Goal: Task Accomplishment & Management: Complete application form

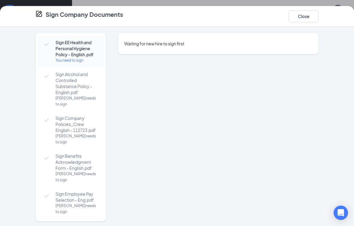
scroll to position [256, 0]
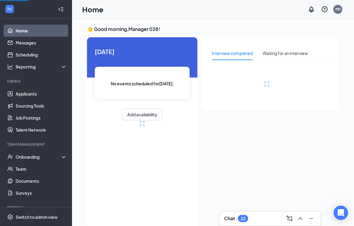
click at [29, 154] on div "Onboarding" at bounding box center [39, 157] width 46 height 6
click at [35, 167] on link "Overview" at bounding box center [41, 169] width 51 height 12
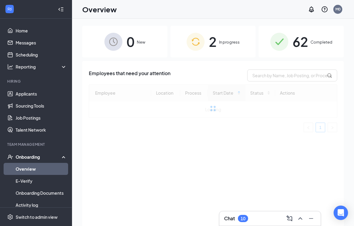
click at [16, 88] on link "Applicants" at bounding box center [41, 94] width 51 height 12
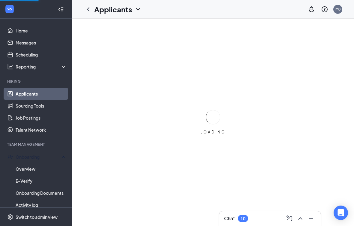
click at [47, 156] on div "Onboarding" at bounding box center [39, 157] width 46 height 6
click at [36, 173] on link "Team" at bounding box center [41, 169] width 51 height 12
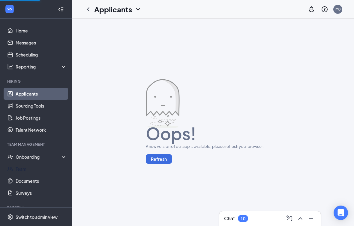
click at [40, 160] on div "Onboarding" at bounding box center [39, 157] width 46 height 6
click at [37, 156] on div "Onboarding" at bounding box center [39, 157] width 46 height 6
click at [43, 160] on div "Onboarding" at bounding box center [36, 157] width 72 height 12
click at [65, 157] on div "Onboarding" at bounding box center [36, 157] width 72 height 12
click at [59, 161] on div "Onboarding" at bounding box center [36, 157] width 72 height 12
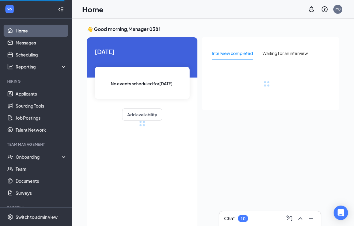
click at [43, 161] on div "Onboarding" at bounding box center [36, 157] width 72 height 12
click at [31, 171] on link "Overview" at bounding box center [41, 169] width 51 height 12
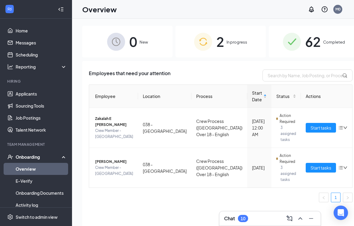
click at [311, 127] on span "Start tasks" at bounding box center [321, 127] width 21 height 7
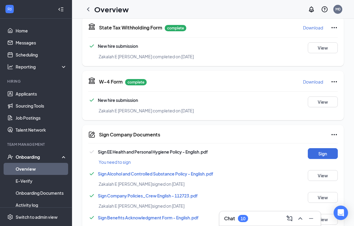
click at [331, 153] on button "Sign" at bounding box center [323, 153] width 30 height 11
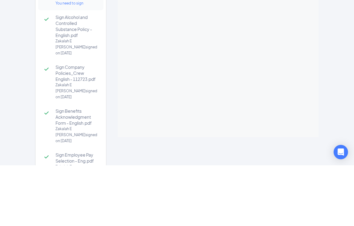
click at [334, 95] on div "Sign EE Health and Personal Hygiene Policy - English.pdf You need to sign Sign …" at bounding box center [177, 128] width 354 height 196
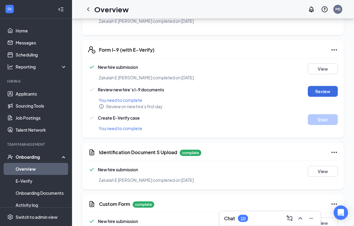
scroll to position [305, 0]
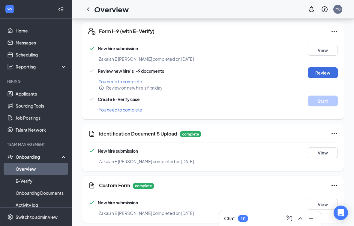
click at [329, 73] on button "Review" at bounding box center [323, 72] width 30 height 11
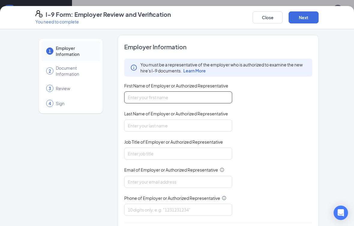
click at [200, 98] on input "First Name of Employer or Authorized Representative" at bounding box center [178, 97] width 108 height 12
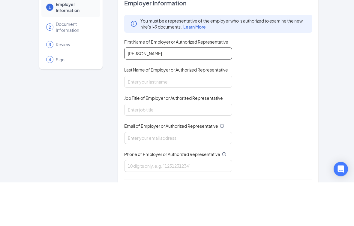
type input "Belinda"
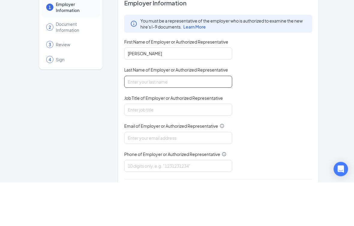
click at [164, 120] on input "Last Name of Employer or Authorized Representative" at bounding box center [178, 126] width 108 height 12
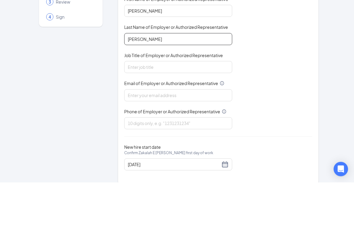
scroll to position [42, 0]
type input "Edgerton"
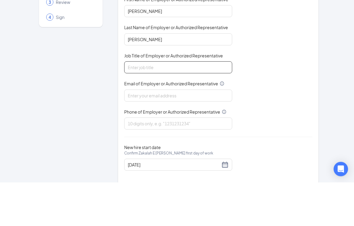
click at [181, 105] on input "Job Title of Employer or Authorized Representative" at bounding box center [178, 111] width 108 height 12
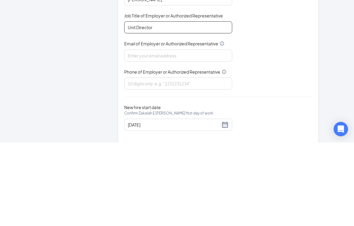
type input "Unit Director"
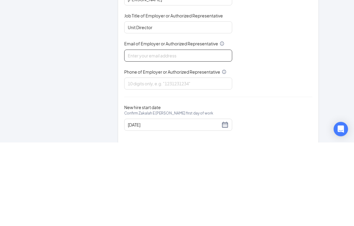
click at [202, 133] on input "Email of Employer or Authorized Representative" at bounding box center [178, 139] width 108 height 12
type input "Belindaaedgerton@gmail.com"
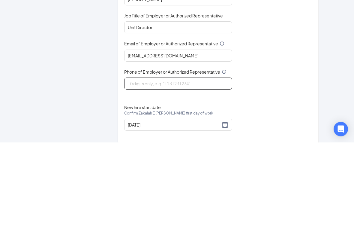
click at [203, 161] on input "Phone of Employer or Authorized Representative" at bounding box center [178, 167] width 108 height 12
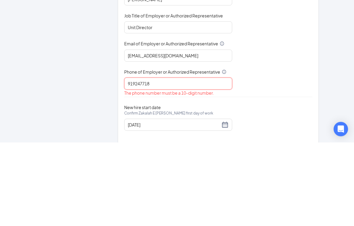
type input "9192477183"
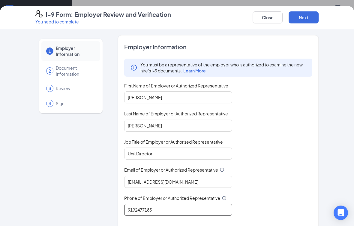
scroll to position [199, 0]
click at [312, 17] on button "Next" at bounding box center [304, 17] width 30 height 12
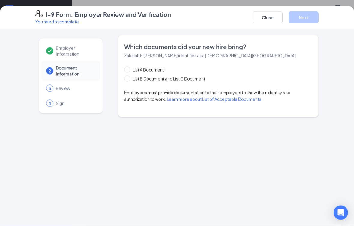
click at [127, 80] on input "List B Document and List C Document" at bounding box center [126, 78] width 4 height 4
radio input "true"
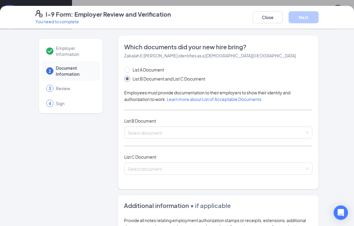
scroll to position [199, 0]
click at [188, 135] on input "search" at bounding box center [216, 131] width 177 height 9
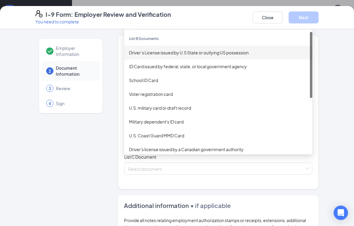
click at [213, 52] on div "Driver’s License issued by U.S State or outlying US possession" at bounding box center [218, 52] width 179 height 7
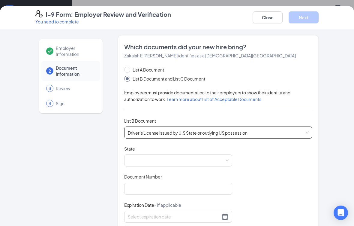
click at [188, 130] on span "Driver’s License issued by U.S State or outlying US possession" at bounding box center [218, 132] width 181 height 11
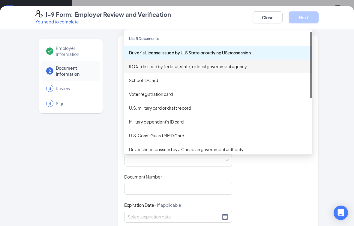
click at [173, 65] on div "ID Card issued by federal, state, or local government agency" at bounding box center [218, 66] width 179 height 7
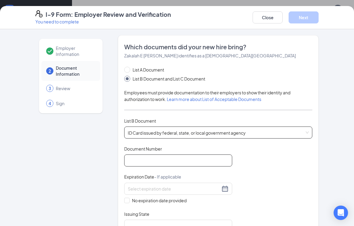
click at [165, 161] on input "Document Number" at bounding box center [178, 160] width 108 height 12
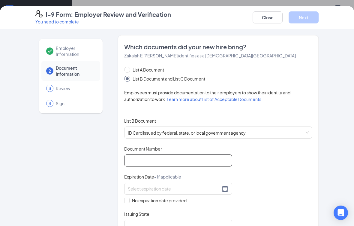
scroll to position [199, 0]
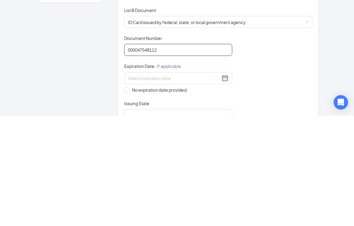
type input "000047548112"
click at [228, 185] on div at bounding box center [178, 188] width 101 height 7
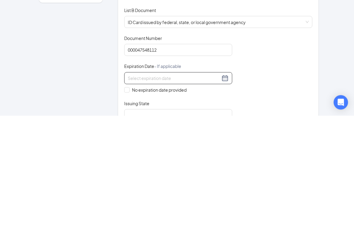
scroll to position [309, 0]
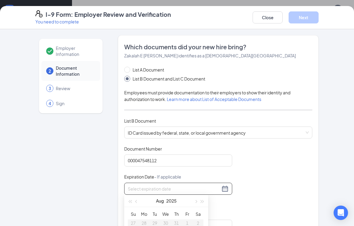
click at [139, 200] on button "button" at bounding box center [136, 201] width 7 height 12
click at [141, 202] on div "Aug 2025" at bounding box center [166, 201] width 52 height 12
click at [137, 201] on span "button" at bounding box center [136, 201] width 3 height 3
click at [138, 197] on button "button" at bounding box center [136, 201] width 7 height 12
click at [139, 196] on button "button" at bounding box center [136, 201] width 7 height 12
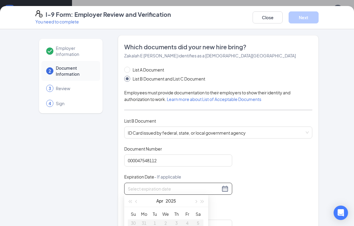
click at [137, 198] on button "button" at bounding box center [136, 201] width 7 height 12
click at [205, 199] on button "button" at bounding box center [202, 201] width 7 height 12
click at [205, 196] on button "button" at bounding box center [202, 201] width 7 height 12
click at [207, 198] on div "Mar 2027" at bounding box center [166, 201] width 84 height 12
click at [205, 198] on button "button" at bounding box center [202, 201] width 7 height 12
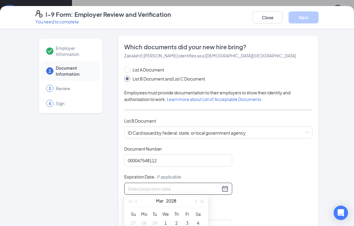
click at [205, 198] on button "button" at bounding box center [202, 201] width 7 height 12
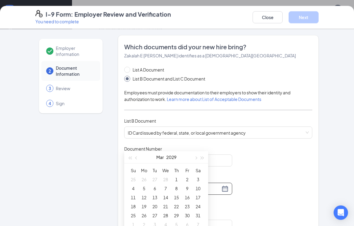
scroll to position [384, 0]
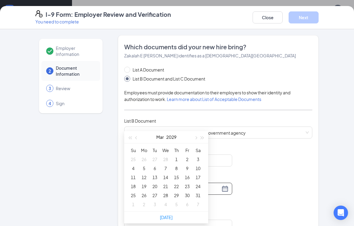
type input "03/14/2029"
click at [169, 176] on div "14" at bounding box center [165, 177] width 7 height 7
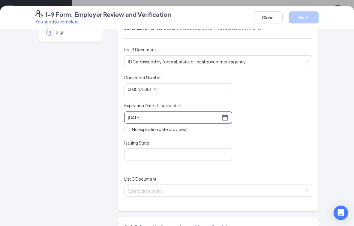
scroll to position [73, 0]
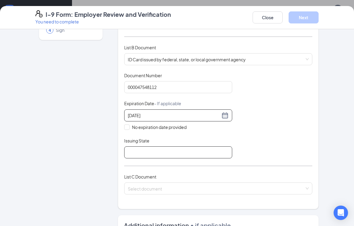
click at [204, 146] on input "Issuing State" at bounding box center [178, 152] width 108 height 12
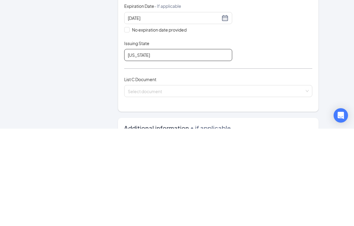
type input "North Carolina"
click at [192, 183] on input "search" at bounding box center [216, 187] width 177 height 9
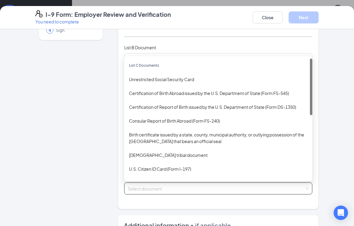
click at [189, 77] on div "Unrestricted Social Security Card" at bounding box center [218, 79] width 179 height 7
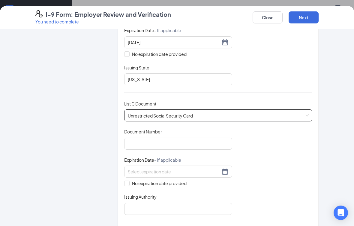
scroll to position [147, 0]
click at [186, 141] on input "Document Number" at bounding box center [178, 143] width 108 height 12
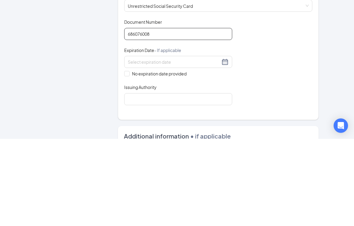
scroll to position [170, 0]
type input "686076008"
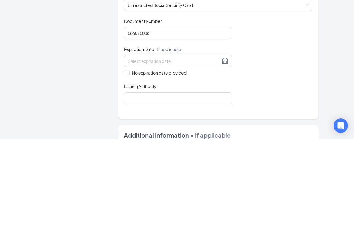
click at [127, 157] on input "No expiration date provided" at bounding box center [126, 159] width 4 height 4
checkbox input "true"
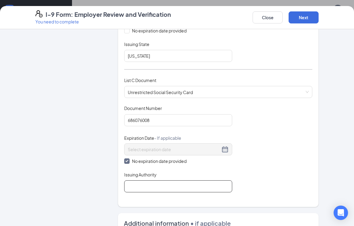
click at [182, 182] on input "Issuing Authority" at bounding box center [178, 186] width 108 height 12
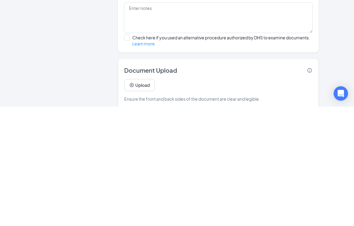
scroll to position [314, 0]
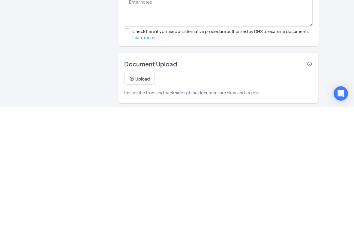
type input "Social Security Administration"
click at [144, 192] on button "Upload" at bounding box center [139, 198] width 31 height 12
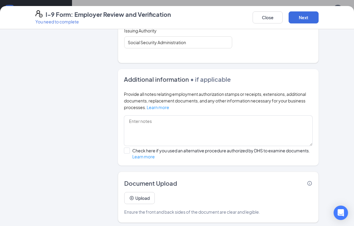
scroll to position [306, 0]
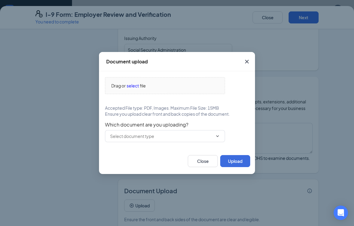
click at [171, 94] on span "Drag or select file" at bounding box center [165, 85] width 120 height 16
click at [177, 89] on div "Drag or select file" at bounding box center [165, 85] width 120 height 7
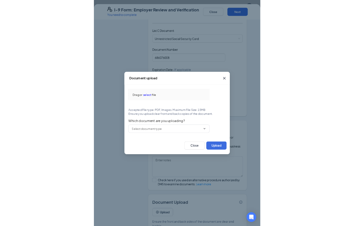
scroll to position [205, 0]
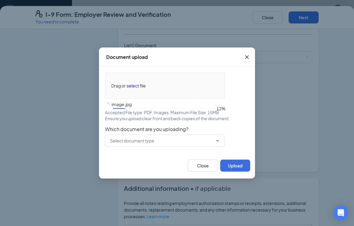
click at [182, 141] on input "text" at bounding box center [161, 140] width 103 height 7
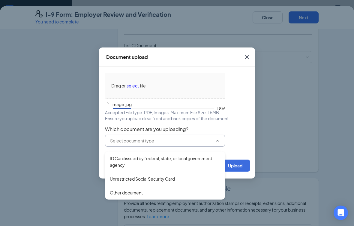
click at [170, 159] on div "ID Card issued by federal, state, or local government agency" at bounding box center [165, 161] width 111 height 13
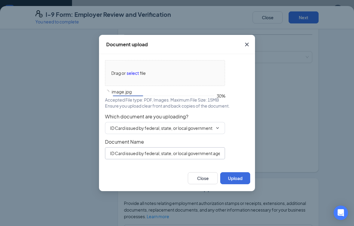
click at [196, 158] on input "ID Card issued by federal, state, or local government agency" at bounding box center [165, 153] width 120 height 12
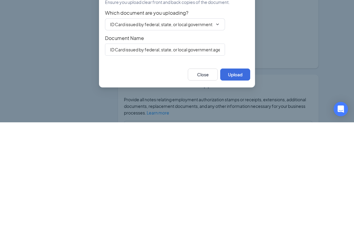
click at [244, 172] on button "Upload" at bounding box center [235, 178] width 30 height 12
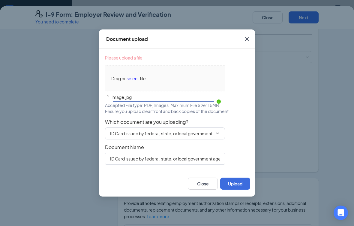
click at [184, 80] on div "Drag or select file" at bounding box center [165, 78] width 120 height 7
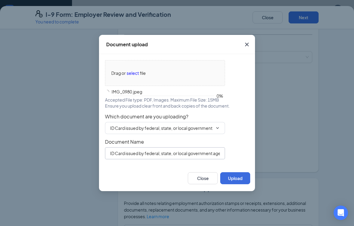
click at [211, 155] on input "ID Card issued by federal, state, or local government agency" at bounding box center [165, 153] width 120 height 12
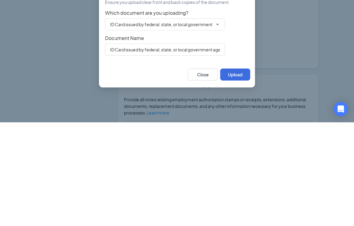
click at [213, 125] on input "ID Card issued by federal, state, or local government agency" at bounding box center [161, 128] width 103 height 7
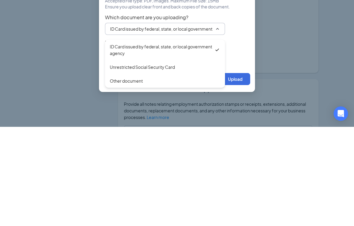
click at [171, 163] on div "Unrestricted Social Security Card" at bounding box center [142, 166] width 65 height 7
type input "Unrestricted Social Security Card"
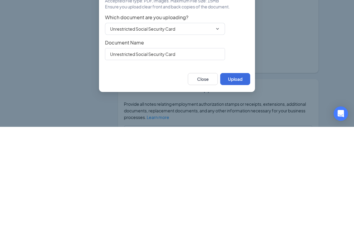
click at [186, 114] on span "Which document are you uploading?" at bounding box center [177, 117] width 144 height 6
click at [248, 60] on div "Drag or select file IMG_0980.jpeg Accepted File type: PDF, Images. Maximum File…" at bounding box center [177, 109] width 144 height 99
click at [206, 186] on div "Document upload Drag or select file IMG_0980.jpeg Accepted File type: PDF, Imag…" at bounding box center [177, 113] width 354 height 226
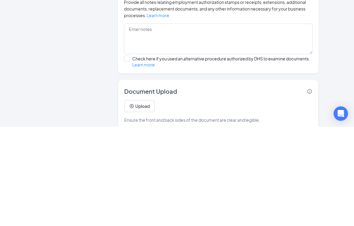
scroll to position [306, 0]
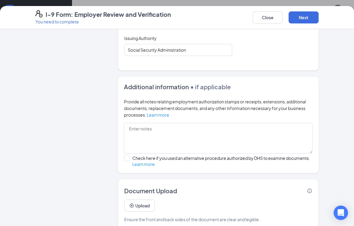
click at [305, 15] on button "Next" at bounding box center [304, 17] width 30 height 12
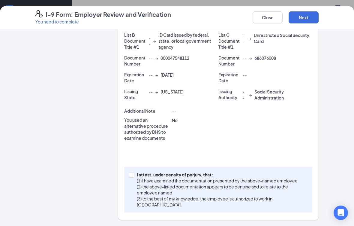
scroll to position [158, 0]
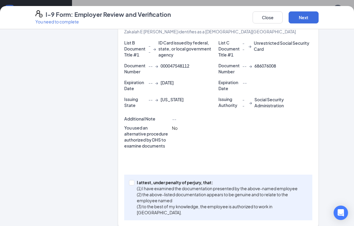
click at [138, 186] on p "(1) I have examined the documentation presented by the above-named employee" at bounding box center [221, 188] width 168 height 6
click at [133, 184] on input "I attest, under penalty of perjury, that: (1) I have examined the documentation…" at bounding box center [131, 182] width 4 height 4
checkbox input "true"
click at [310, 17] on button "Next" at bounding box center [304, 17] width 30 height 12
click at [310, 18] on button "Next" at bounding box center [304, 17] width 30 height 12
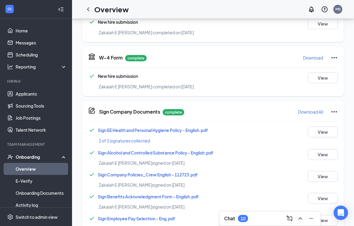
scroll to position [152, 0]
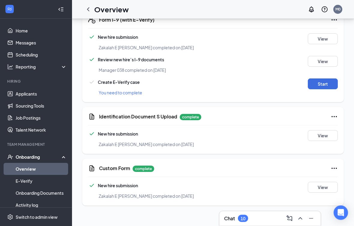
click at [328, 82] on button "Start" at bounding box center [323, 84] width 30 height 11
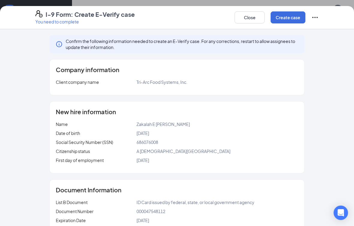
click at [298, 17] on button "Create case" at bounding box center [288, 17] width 35 height 12
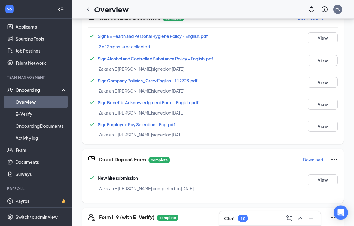
scroll to position [265, 0]
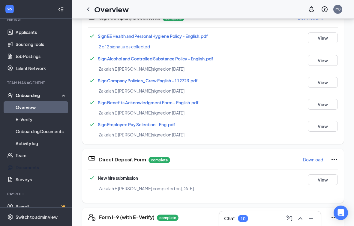
click at [37, 167] on link "Documents" at bounding box center [41, 167] width 51 height 12
